Goal: Information Seeking & Learning: Learn about a topic

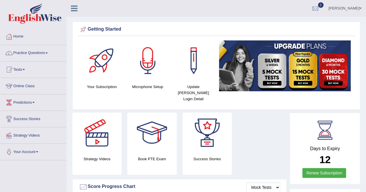
click at [244, 170] on div "Strategy Videos Book PTE Exam Success Stories" at bounding box center [179, 146] width 220 height 67
click at [320, 10] on div at bounding box center [315, 8] width 9 height 9
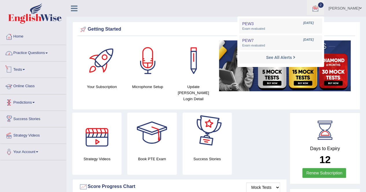
click at [38, 55] on link "Practice Questions" at bounding box center [33, 52] width 66 height 14
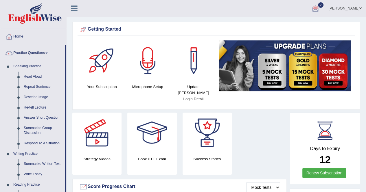
click at [71, 113] on div "Strategy Videos" at bounding box center [96, 144] width 55 height 62
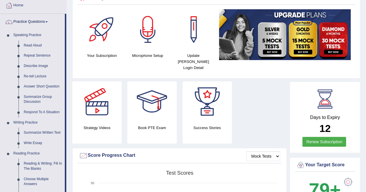
scroll to position [25, 0]
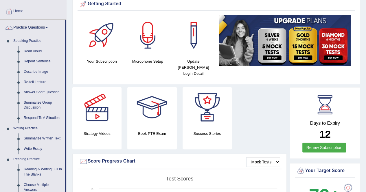
click at [69, 110] on div "Strategy Videos" at bounding box center [96, 118] width 55 height 62
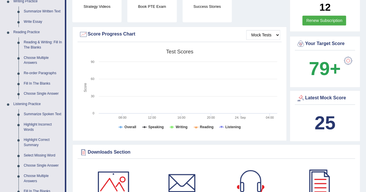
scroll to position [164, 0]
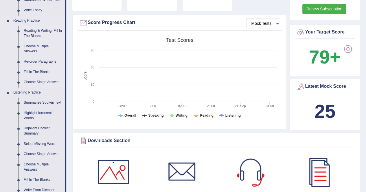
click at [41, 33] on link "Reading & Writing: Fill In The Blanks" at bounding box center [43, 33] width 44 height 15
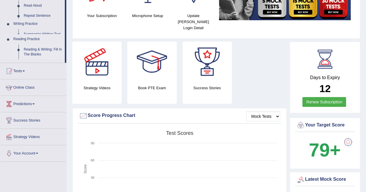
scroll to position [85, 0]
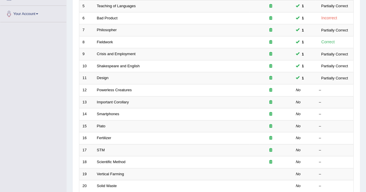
scroll to position [139, 0]
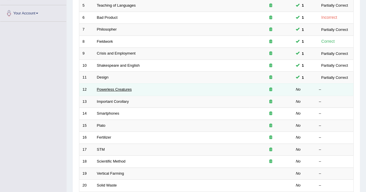
click at [118, 87] on link "Powerless Creatures" at bounding box center [114, 89] width 35 height 4
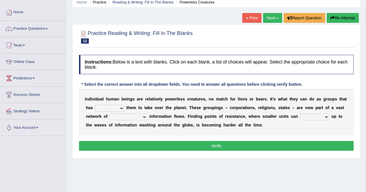
scroll to position [35, 0]
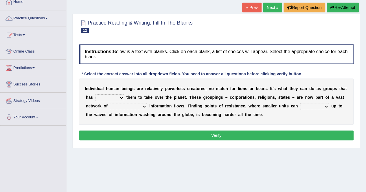
click at [111, 98] on select "enabled contended embodied conjured" at bounding box center [109, 98] width 29 height 7
click at [95, 95] on select "enabled contended embodied conjured" at bounding box center [109, 98] width 29 height 7
click at [113, 98] on select "enabled contended embodied conjured" at bounding box center [109, 98] width 29 height 7
select select "enabled"
click at [95, 95] on select "enabled contended embodied conjured" at bounding box center [109, 98] width 29 height 7
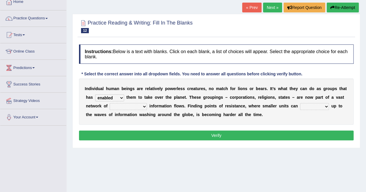
click at [211, 104] on b "n" at bounding box center [212, 106] width 3 height 5
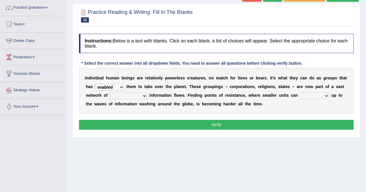
scroll to position [46, 0]
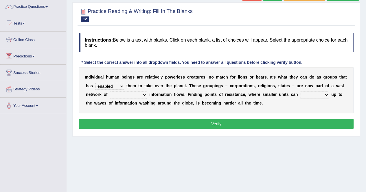
click at [137, 92] on select "interconnected overlapping fastened exploited" at bounding box center [128, 95] width 37 height 7
click at [222, 117] on div "Instructions: Below is a text with blanks. Click on each blank, a list of choic…" at bounding box center [215, 82] width 277 height 104
click at [307, 100] on div "I n d i v i d u a l h u m a n b e i n g s a r e r e l a t i v e l y p o w e r l…" at bounding box center [216, 90] width 274 height 46
click at [307, 98] on div "I n d i v i d u a l h u m a n b e i n g s a r e r e l a t i v e l y p o w e r l…" at bounding box center [216, 90] width 274 height 46
click at [303, 92] on select "stand raise hail pump" at bounding box center [314, 95] width 29 height 7
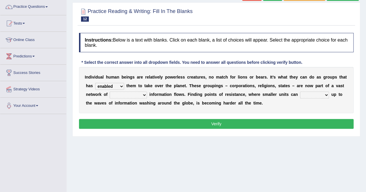
click at [282, 107] on div "I n d i v i d u a l h u m a n b e i n g s a r e r e l a t i v e l y p o w e r l…" at bounding box center [216, 90] width 274 height 46
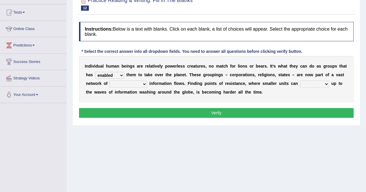
scroll to position [58, 0]
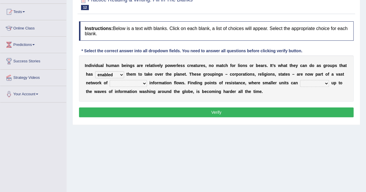
click at [134, 82] on select "interconnected overlapping fastened exploited" at bounding box center [128, 83] width 37 height 7
select select "interconnected"
click at [110, 80] on select "interconnected overlapping fastened exploited" at bounding box center [128, 83] width 37 height 7
click at [245, 92] on b "t" at bounding box center [245, 91] width 1 height 5
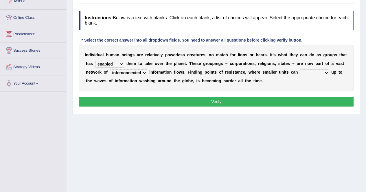
scroll to position [69, 0]
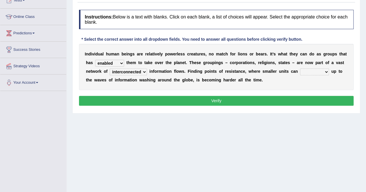
click at [309, 71] on select "stand raise hail pump" at bounding box center [314, 72] width 29 height 7
select select "raise"
click at [300, 69] on select "stand raise hail pump" at bounding box center [314, 72] width 29 height 7
click at [292, 96] on button "Verify" at bounding box center [216, 101] width 274 height 10
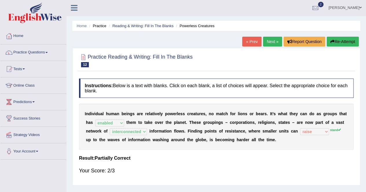
scroll to position [0, 0]
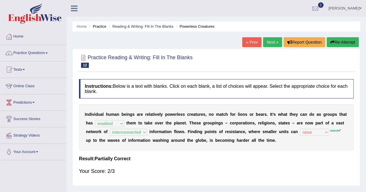
click at [275, 37] on link "Next »" at bounding box center [272, 42] width 19 height 10
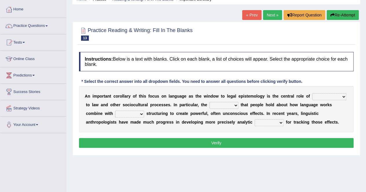
scroll to position [46, 0]
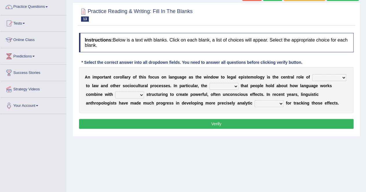
click at [184, 86] on b "r" at bounding box center [184, 86] width 1 height 5
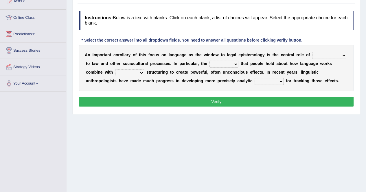
scroll to position [69, 0]
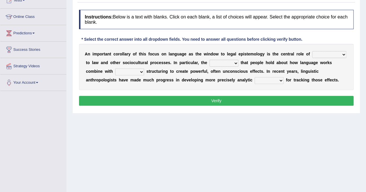
click at [318, 55] on select "discourse epoch dialect acquaintance" at bounding box center [329, 54] width 34 height 7
click at [280, 133] on div "Home Practice Reading & Writing: Fill In The Blanks Important Corollary « Prev …" at bounding box center [216, 75] width 299 height 289
click at [179, 140] on div "Home Practice Reading & Writing: Fill In The Blanks Important Corollary « Prev …" at bounding box center [216, 75] width 299 height 289
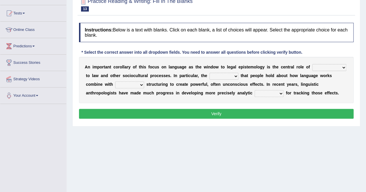
scroll to position [58, 0]
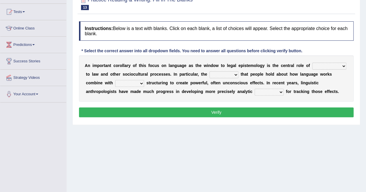
click at [318, 66] on select "discourse epoch dialect acquaintance" at bounding box center [329, 66] width 34 height 7
select select "discourse"
click at [312, 63] on select "discourse epoch dialect acquaintance" at bounding box center [329, 66] width 34 height 7
click at [221, 72] on select "deviation besmirch consent ideas" at bounding box center [223, 74] width 29 height 7
select select "ideas"
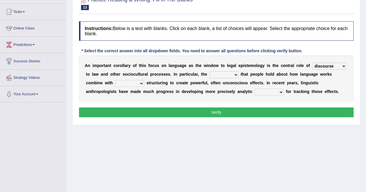
click at [209, 71] on select "deviation besmirch consent ideas" at bounding box center [223, 74] width 29 height 7
click at [131, 81] on select "mandatory linguistic legitimate customary" at bounding box center [129, 83] width 29 height 7
select select "linguistic"
click at [115, 80] on select "mandatory linguistic legitimate customary" at bounding box center [129, 83] width 29 height 7
click at [275, 93] on select "tools appetite albums stroke" at bounding box center [268, 92] width 29 height 7
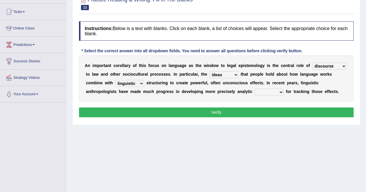
select select "tools"
click at [254, 89] on select "tools appetite albums stroke" at bounding box center [268, 92] width 29 height 7
click at [254, 111] on button "Verify" at bounding box center [216, 113] width 274 height 10
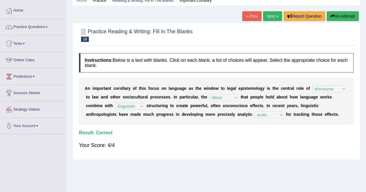
scroll to position [23, 0]
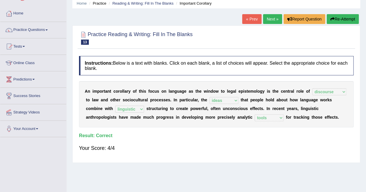
click at [267, 18] on link "Next »" at bounding box center [272, 19] width 19 height 10
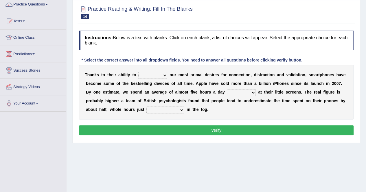
scroll to position [49, 0]
click at [223, 161] on div "Home Practice Reading & Writing: Fill In The Blanks Smartphones « Prev Next » R…" at bounding box center [216, 95] width 299 height 289
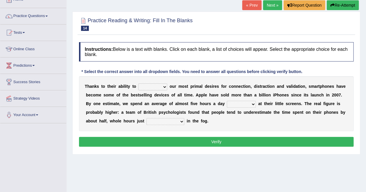
scroll to position [25, 0]
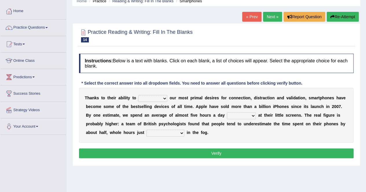
click at [158, 98] on select "hijack describe sharpen conserve" at bounding box center [152, 98] width 29 height 7
drag, startPoint x: 158, startPoint y: 98, endPoint x: 156, endPoint y: 96, distance: 3.1
click at [156, 96] on select "hijack describe sharpen conserve" at bounding box center [152, 98] width 29 height 7
click at [117, 132] on b "o" at bounding box center [116, 132] width 3 height 5
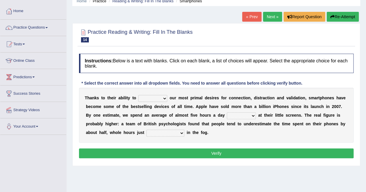
click at [141, 96] on select "hijack describe sharpen conserve" at bounding box center [152, 98] width 29 height 7
click at [182, 101] on div "T [PERSON_NAME] t o t h e i r a b i l i t y t o hijack describe [PERSON_NAME] c…" at bounding box center [216, 115] width 274 height 55
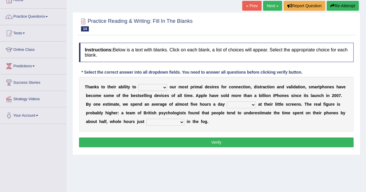
scroll to position [37, 0]
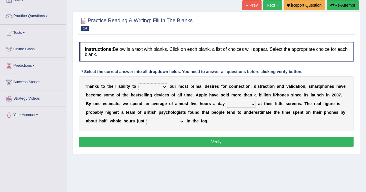
click at [152, 81] on div "T [PERSON_NAME] t o t h e i r a b i l i t y t o hijack describe [PERSON_NAME] c…" at bounding box center [216, 103] width 274 height 55
click at [157, 85] on select "hijack describe sharpen conserve" at bounding box center [152, 87] width 29 height 7
select select "conserve"
click at [138, 84] on select "hijack describe sharpen conserve" at bounding box center [152, 87] width 29 height 7
click at [304, 106] on div "T [PERSON_NAME] t o t h e i r a b i l i t y t o hijack describe [PERSON_NAME] c…" at bounding box center [216, 103] width 274 height 55
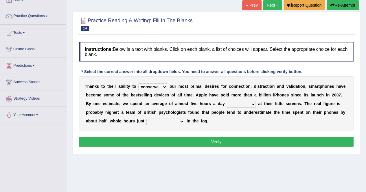
scroll to position [49, 0]
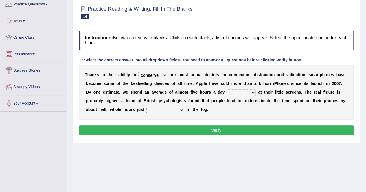
click at [242, 92] on select "watching waggling snoring staring" at bounding box center [241, 92] width 29 height 7
select select "staring"
click at [227, 89] on select "watching waggling snoring staring" at bounding box center [241, 92] width 29 height 7
click at [159, 110] on select "has evaporated evaporating evaporate evaporates" at bounding box center [165, 110] width 38 height 7
select select "has evaporated"
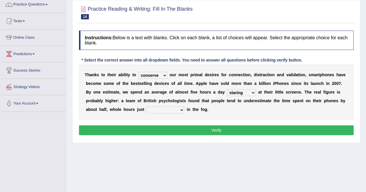
click at [146, 107] on select "has evaporated evaporating evaporate evaporates" at bounding box center [165, 110] width 38 height 7
click at [167, 124] on div "Instructions: Below is a text with blanks. Click on each blank, a list of choic…" at bounding box center [215, 84] width 277 height 112
click at [171, 127] on button "Verify" at bounding box center [216, 130] width 274 height 10
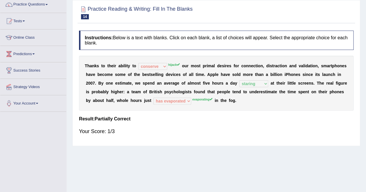
scroll to position [37, 0]
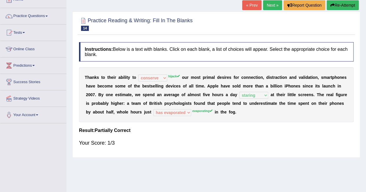
click at [272, 5] on link "Next »" at bounding box center [272, 5] width 19 height 10
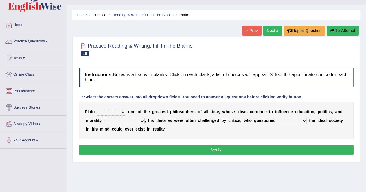
scroll to position [23, 0]
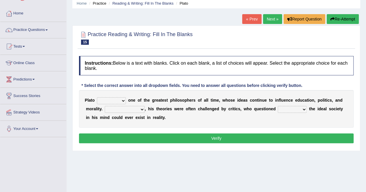
click at [116, 97] on select "keeps comes claims remains" at bounding box center [111, 100] width 29 height 7
select select "remains"
click at [97, 97] on select "keeps comes claims remains" at bounding box center [111, 100] width 29 height 7
click at [128, 111] on select "Notwithstanding So However Whatever" at bounding box center [125, 109] width 40 height 7
select select "However"
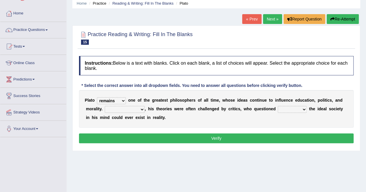
click at [105, 106] on select "Notwithstanding So However Whatever" at bounding box center [125, 109] width 40 height 7
click at [302, 109] on select "which what that whether" at bounding box center [292, 109] width 29 height 7
select select "whether"
click at [278, 106] on select "which what that whether" at bounding box center [292, 109] width 29 height 7
click at [273, 139] on button "Verify" at bounding box center [216, 139] width 274 height 10
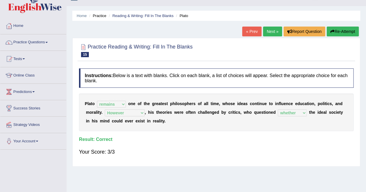
scroll to position [0, 0]
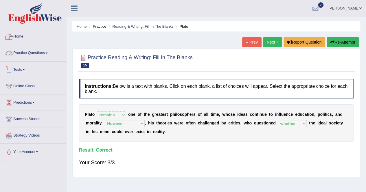
click at [27, 54] on link "Practice Questions" at bounding box center [33, 52] width 66 height 14
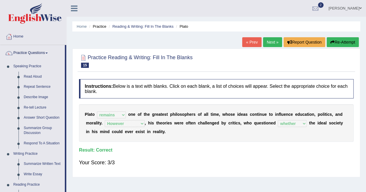
click at [71, 93] on div "Home Practice Reading & Writing: Fill In The Blanks Plato « Prev Next » Report …" at bounding box center [216, 144] width 299 height 289
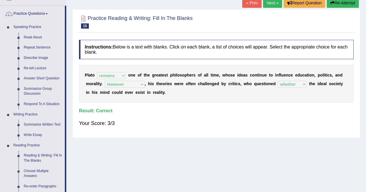
scroll to position [46, 0]
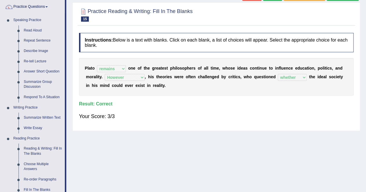
click at [71, 97] on div "Home Practice Reading & Writing: Fill In The Blanks Plato « Prev Next » Report …" at bounding box center [216, 98] width 299 height 289
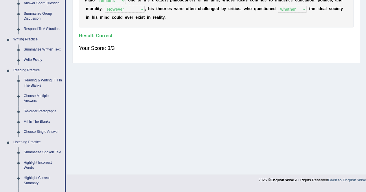
scroll to position [127, 0]
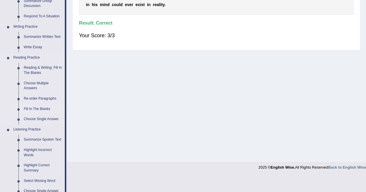
click at [45, 108] on link "Fill In The Blanks" at bounding box center [43, 109] width 44 height 10
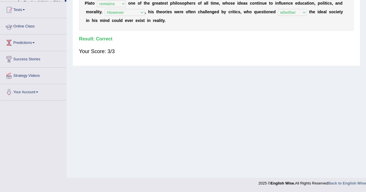
scroll to position [99, 0]
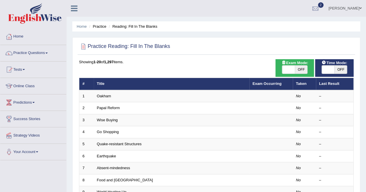
click at [296, 71] on span "OFF" at bounding box center [301, 70] width 13 height 8
checkbox input "true"
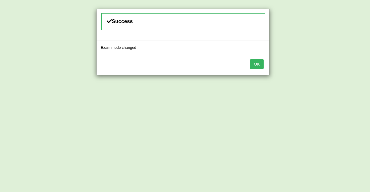
click at [259, 63] on button "OK" at bounding box center [256, 64] width 13 height 10
click at [257, 62] on button "OK" at bounding box center [256, 64] width 13 height 10
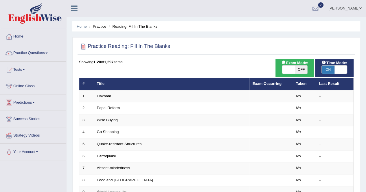
click at [300, 71] on span "OFF" at bounding box center [301, 70] width 13 height 8
checkbox input "true"
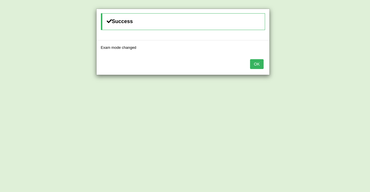
click at [247, 67] on div "OK" at bounding box center [183, 65] width 173 height 20
click at [261, 67] on button "OK" at bounding box center [256, 64] width 13 height 10
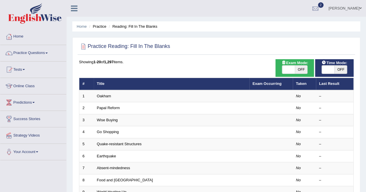
click at [302, 71] on span "OFF" at bounding box center [301, 70] width 13 height 8
checkbox input "true"
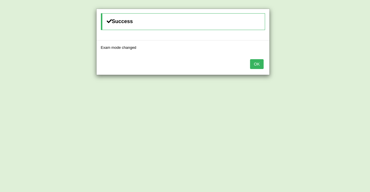
click at [252, 65] on button "OK" at bounding box center [256, 64] width 13 height 10
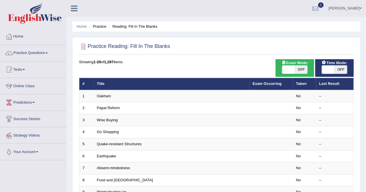
click at [334, 68] on span "OFF" at bounding box center [340, 70] width 13 height 8
checkbox input "true"
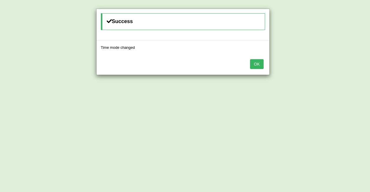
click at [260, 66] on button "OK" at bounding box center [256, 64] width 13 height 10
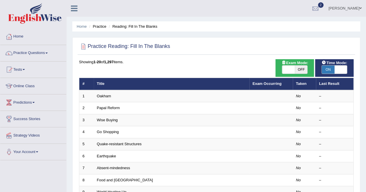
click at [300, 70] on span "OFF" at bounding box center [301, 70] width 13 height 8
checkbox input "true"
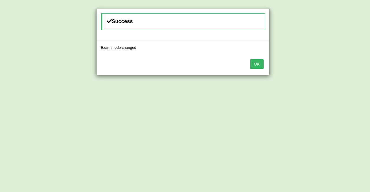
click at [255, 63] on button "OK" at bounding box center [256, 64] width 13 height 10
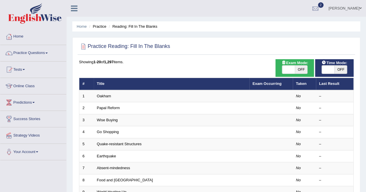
click at [299, 68] on span "OFF" at bounding box center [301, 70] width 13 height 8
checkbox input "true"
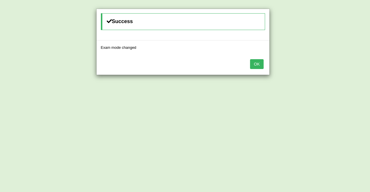
click at [254, 64] on button "OK" at bounding box center [256, 64] width 13 height 10
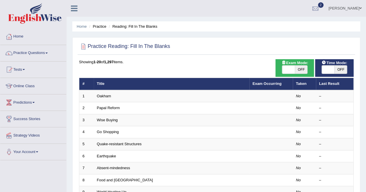
click at [302, 71] on span "OFF" at bounding box center [301, 70] width 13 height 8
checkbox input "true"
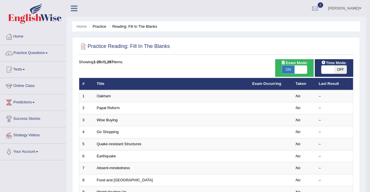
click at [302, 71] on body "Toggle navigation Home Practice Questions Speaking Practice Read Aloud Repeat S…" at bounding box center [185, 96] width 370 height 192
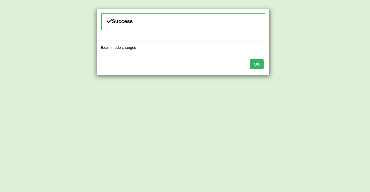
click at [257, 66] on button "OK" at bounding box center [256, 64] width 13 height 10
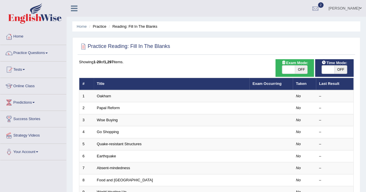
click at [340, 70] on span "OFF" at bounding box center [340, 70] width 13 height 8
checkbox input "true"
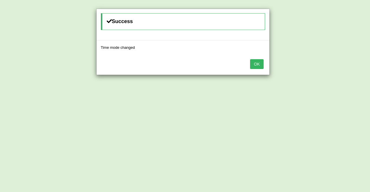
click at [256, 65] on button "OK" at bounding box center [256, 64] width 13 height 10
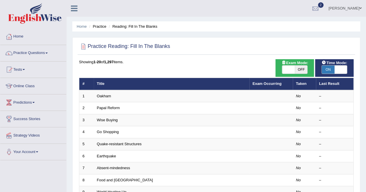
click at [300, 69] on span "OFF" at bounding box center [301, 70] width 13 height 8
checkbox input "true"
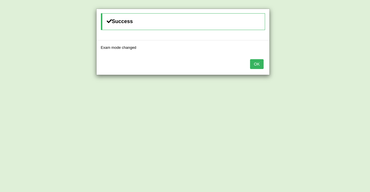
click at [255, 63] on button "OK" at bounding box center [256, 64] width 13 height 10
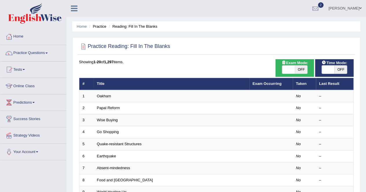
click at [345, 67] on span "OFF" at bounding box center [340, 70] width 13 height 8
checkbox input "true"
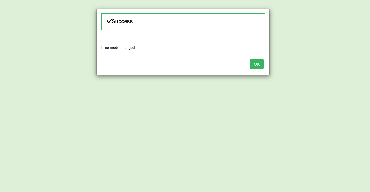
click at [257, 62] on button "OK" at bounding box center [256, 64] width 13 height 10
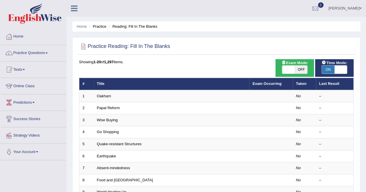
drag, startPoint x: 369, startPoint y: 73, endPoint x: 319, endPoint y: 40, distance: 60.2
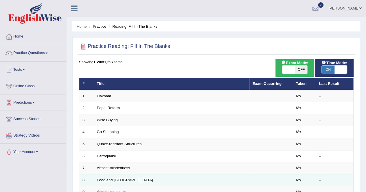
drag, startPoint x: 368, startPoint y: 69, endPoint x: 350, endPoint y: 184, distance: 117.0
click at [350, 184] on td "–" at bounding box center [335, 180] width 38 height 12
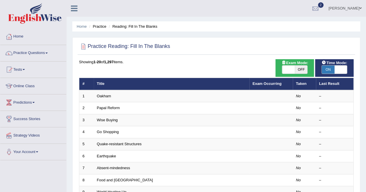
scroll to position [168, 0]
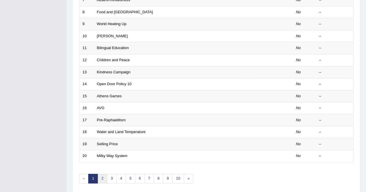
click at [103, 179] on link "2" at bounding box center [102, 179] width 10 height 10
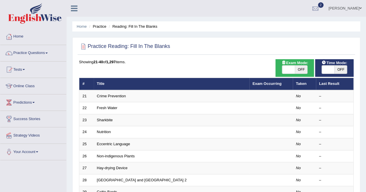
click at [298, 69] on span "OFF" at bounding box center [301, 70] width 13 height 8
checkbox input "true"
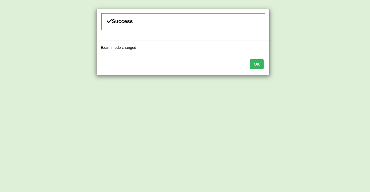
click at [252, 62] on button "OK" at bounding box center [256, 64] width 13 height 10
